Goal: Task Accomplishment & Management: Complete application form

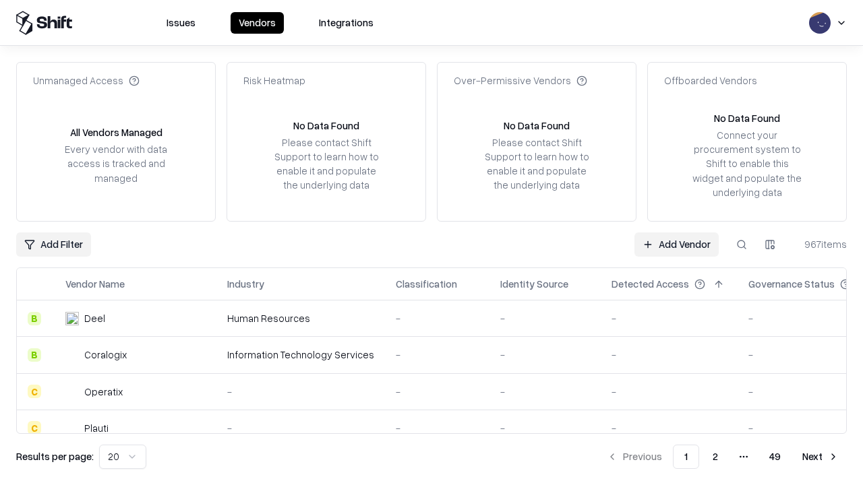
click at [676, 244] on link "Add Vendor" at bounding box center [676, 244] width 84 height 24
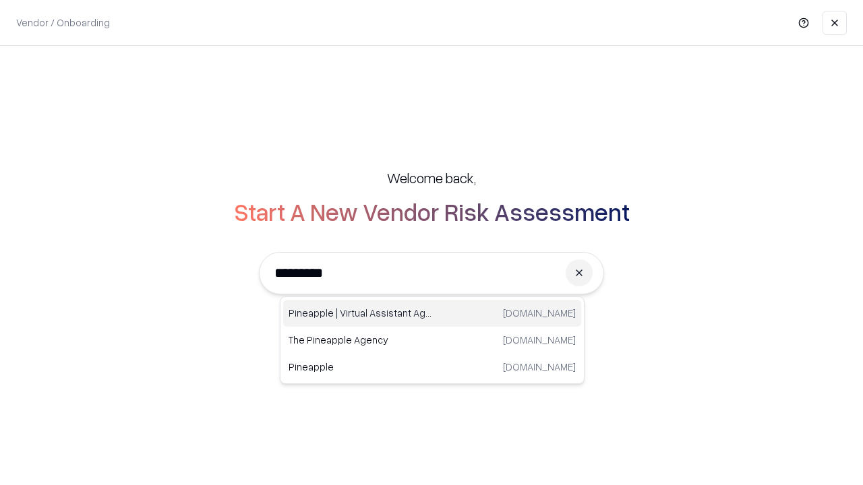
click at [432, 313] on div "Pineapple | Virtual Assistant Agency trypineapple.com" at bounding box center [432, 313] width 298 height 27
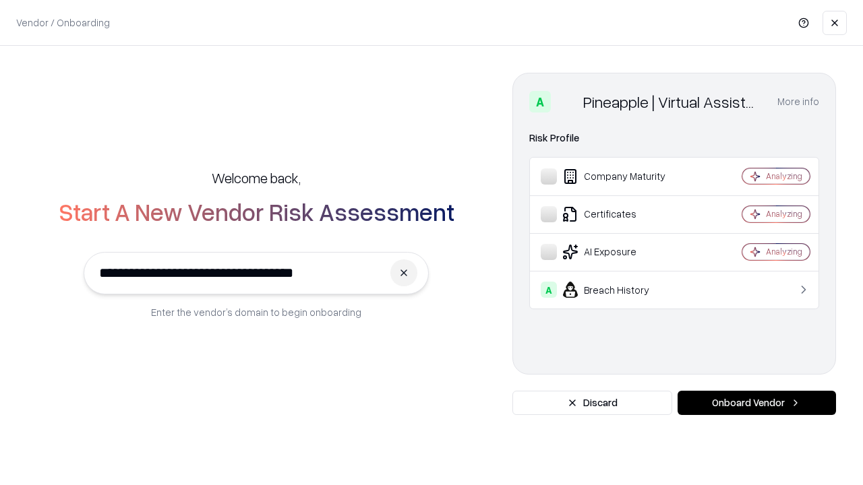
type input "**********"
click at [756, 403] on button "Onboard Vendor" at bounding box center [756, 403] width 158 height 24
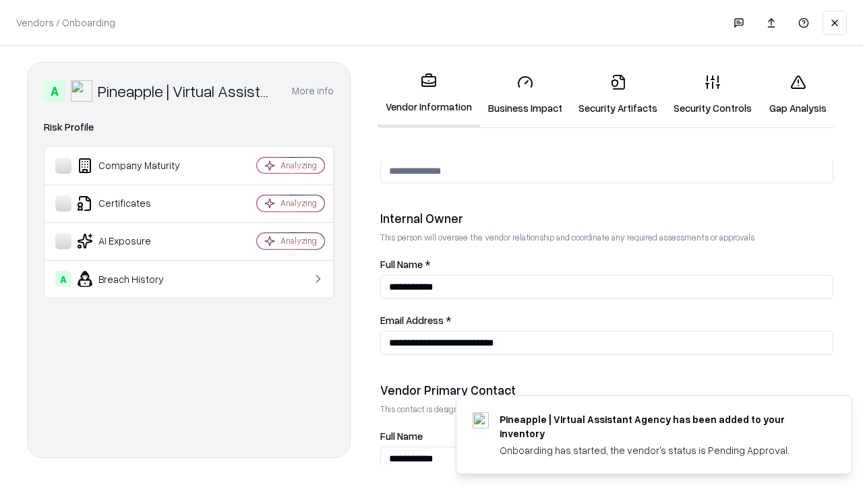
scroll to position [698, 0]
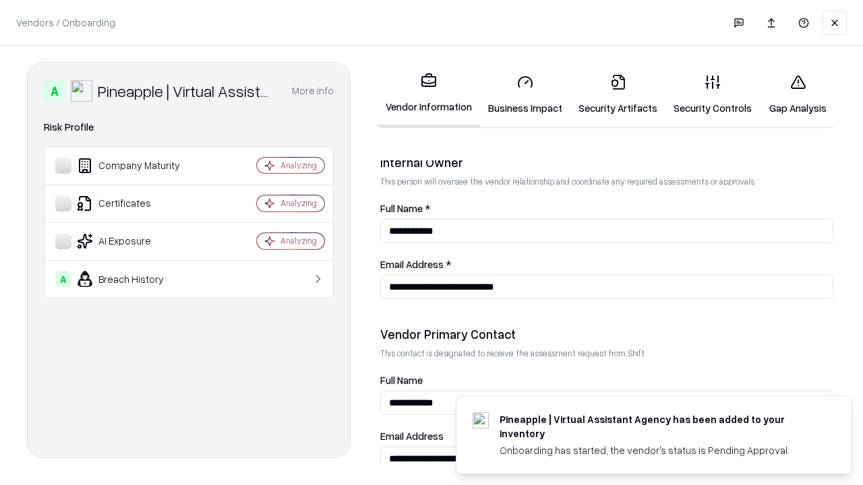
click at [525, 94] on link "Business Impact" at bounding box center [525, 94] width 90 height 63
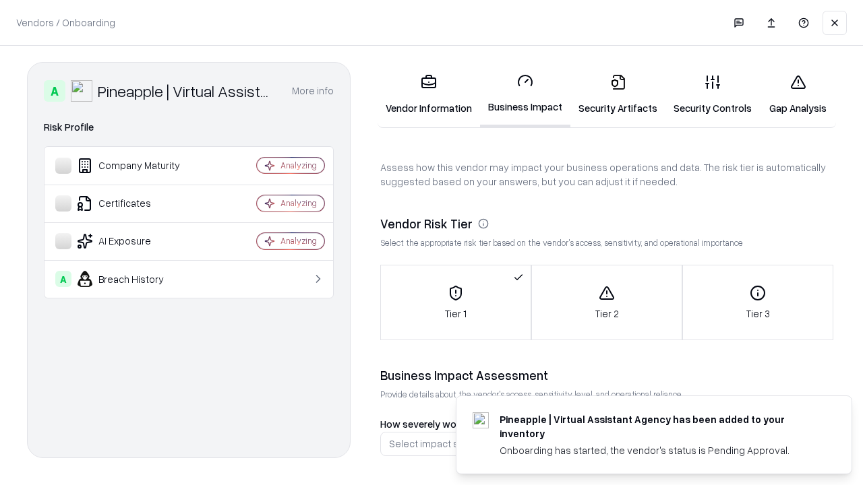
click at [617, 94] on link "Security Artifacts" at bounding box center [617, 94] width 95 height 63
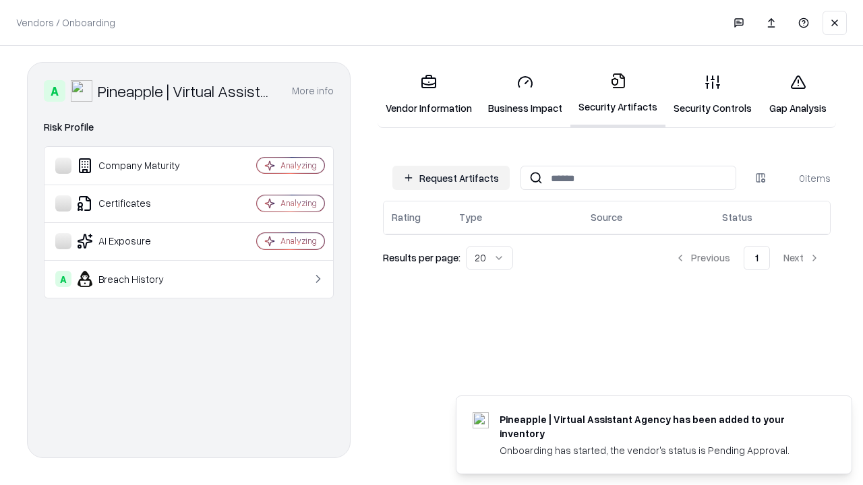
click at [451, 178] on button "Request Artifacts" at bounding box center [450, 178] width 117 height 24
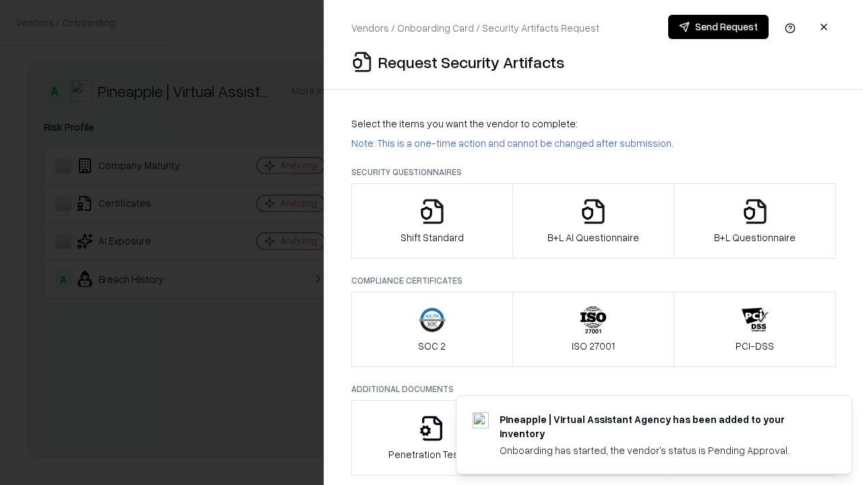
click at [431, 221] on icon "button" at bounding box center [431, 211] width 27 height 27
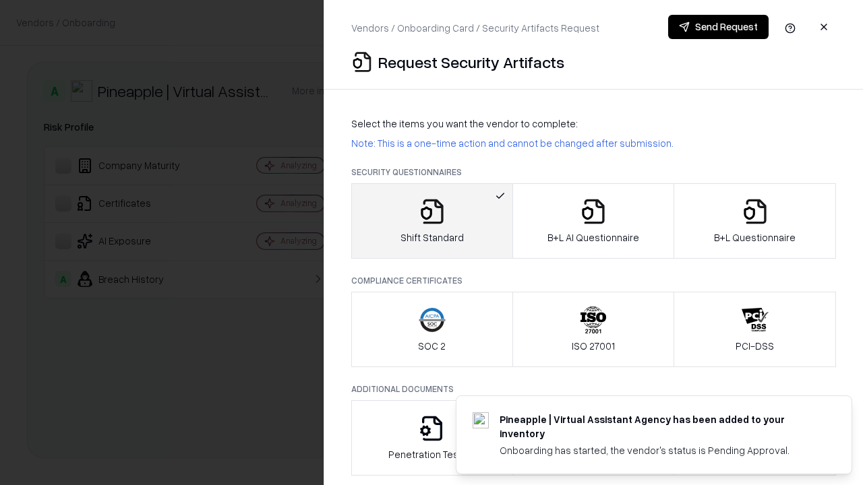
click at [718, 27] on button "Send Request" at bounding box center [718, 27] width 100 height 24
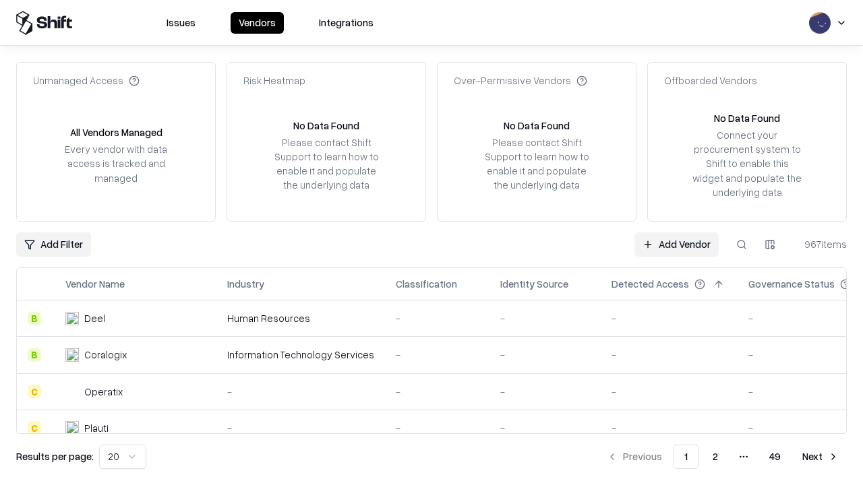
click at [741, 244] on button at bounding box center [741, 244] width 24 height 24
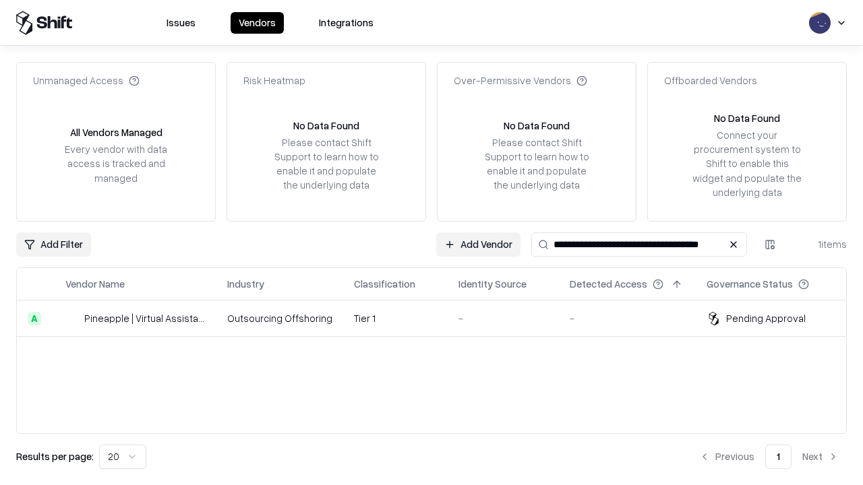
type input "**********"
click at [439, 318] on td "Tier 1" at bounding box center [395, 319] width 104 height 36
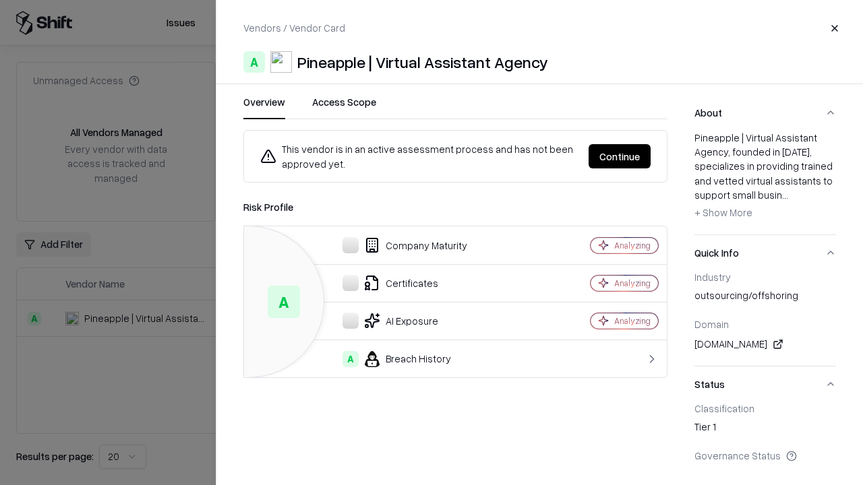
click at [619, 156] on button "Continue" at bounding box center [619, 156] width 62 height 24
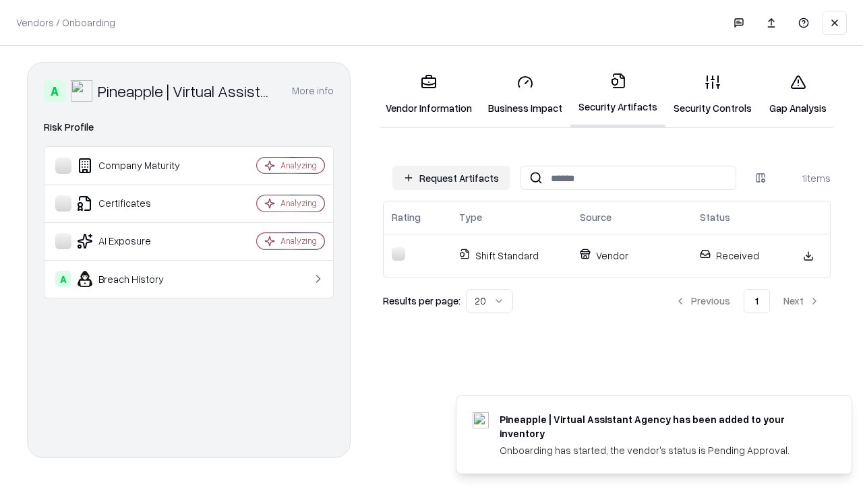
click at [797, 94] on link "Gap Analysis" at bounding box center [797, 94] width 76 height 63
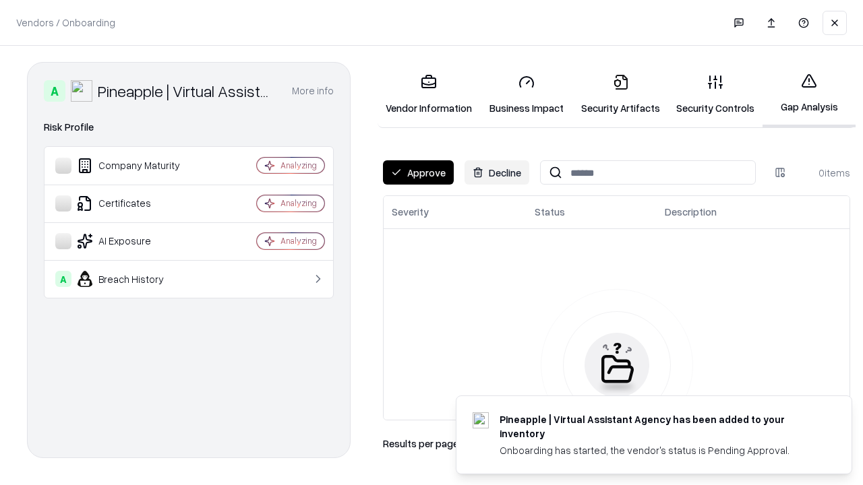
click at [418, 173] on button "Approve" at bounding box center [418, 172] width 71 height 24
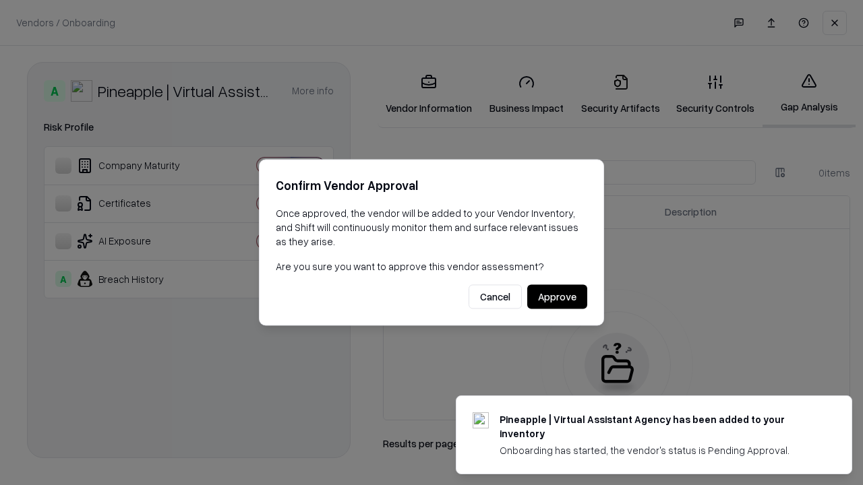
click at [557, 296] on button "Approve" at bounding box center [557, 297] width 60 height 24
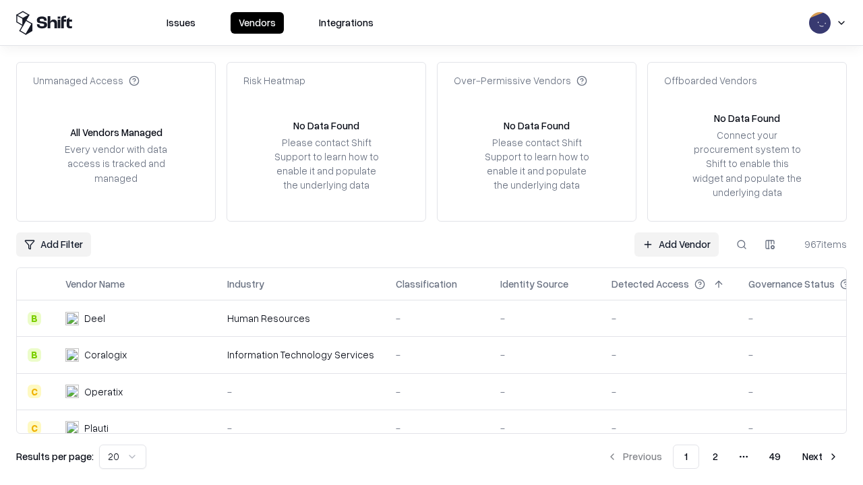
type input "**********"
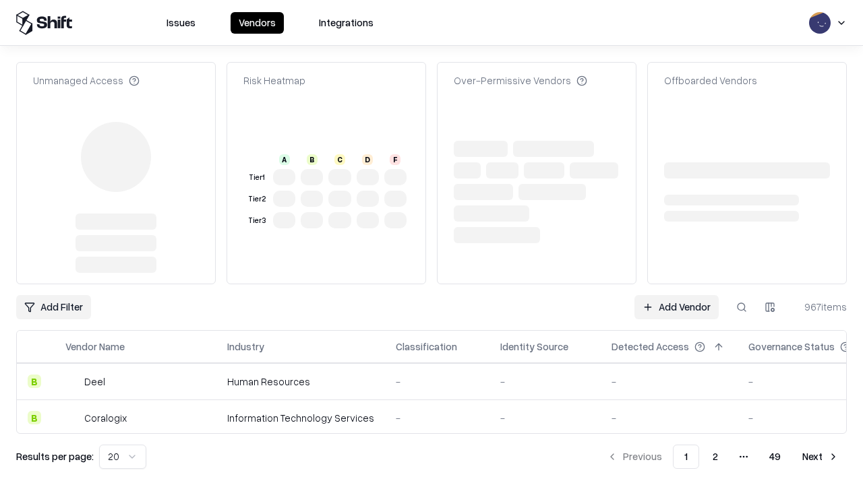
click at [676, 295] on link "Add Vendor" at bounding box center [676, 307] width 84 height 24
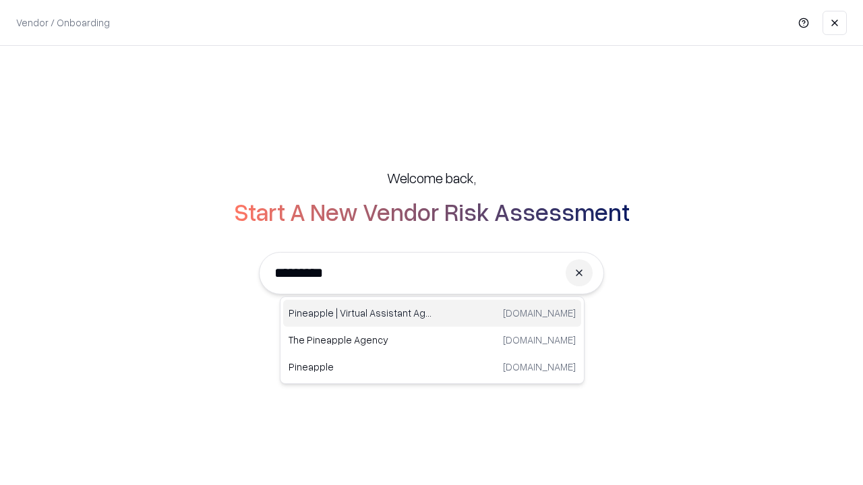
click at [432, 313] on div "Pineapple | Virtual Assistant Agency trypineapple.com" at bounding box center [432, 313] width 298 height 27
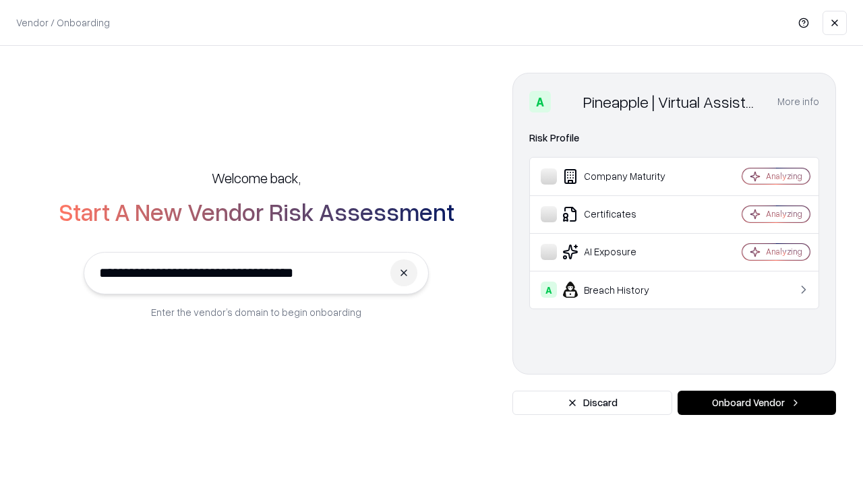
type input "**********"
click at [756, 403] on button "Onboard Vendor" at bounding box center [756, 403] width 158 height 24
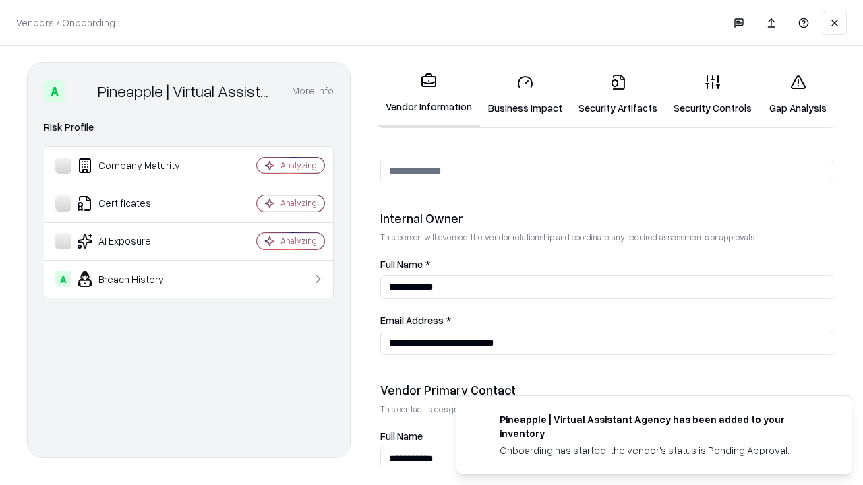
scroll to position [698, 0]
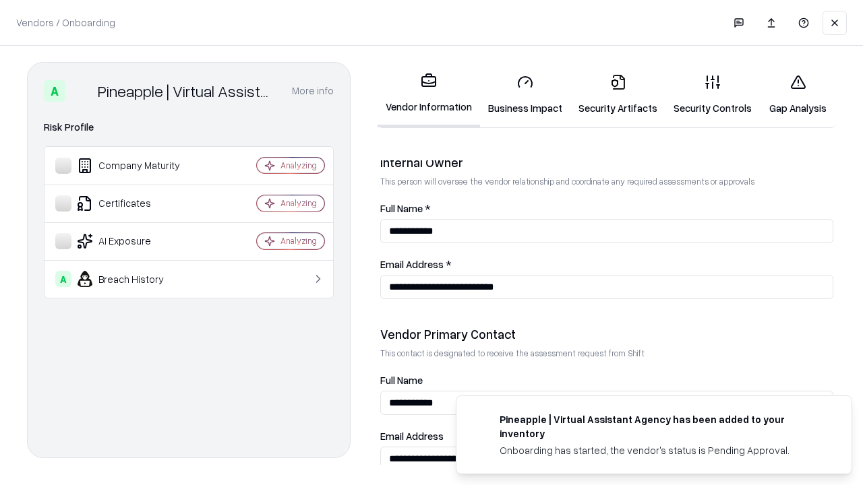
click at [797, 94] on link "Gap Analysis" at bounding box center [797, 94] width 76 height 63
